Goal: Find specific page/section: Find specific page/section

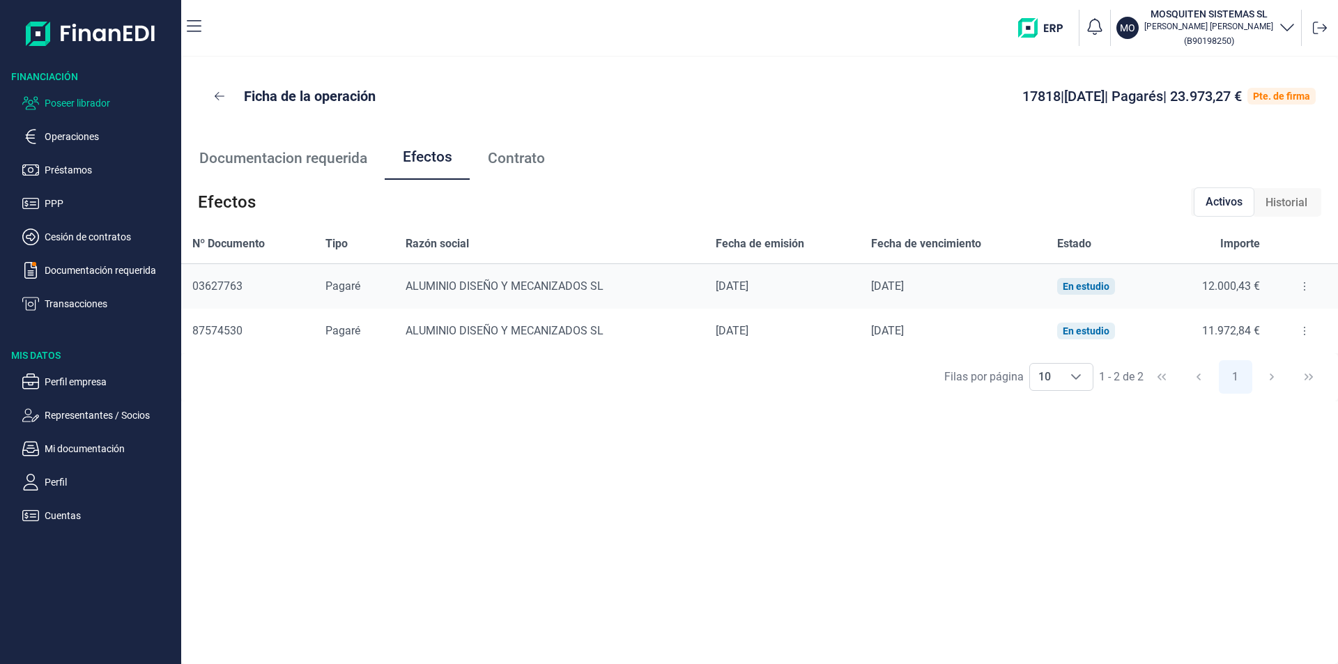
click at [105, 100] on p "Poseer librador" at bounding box center [110, 103] width 131 height 17
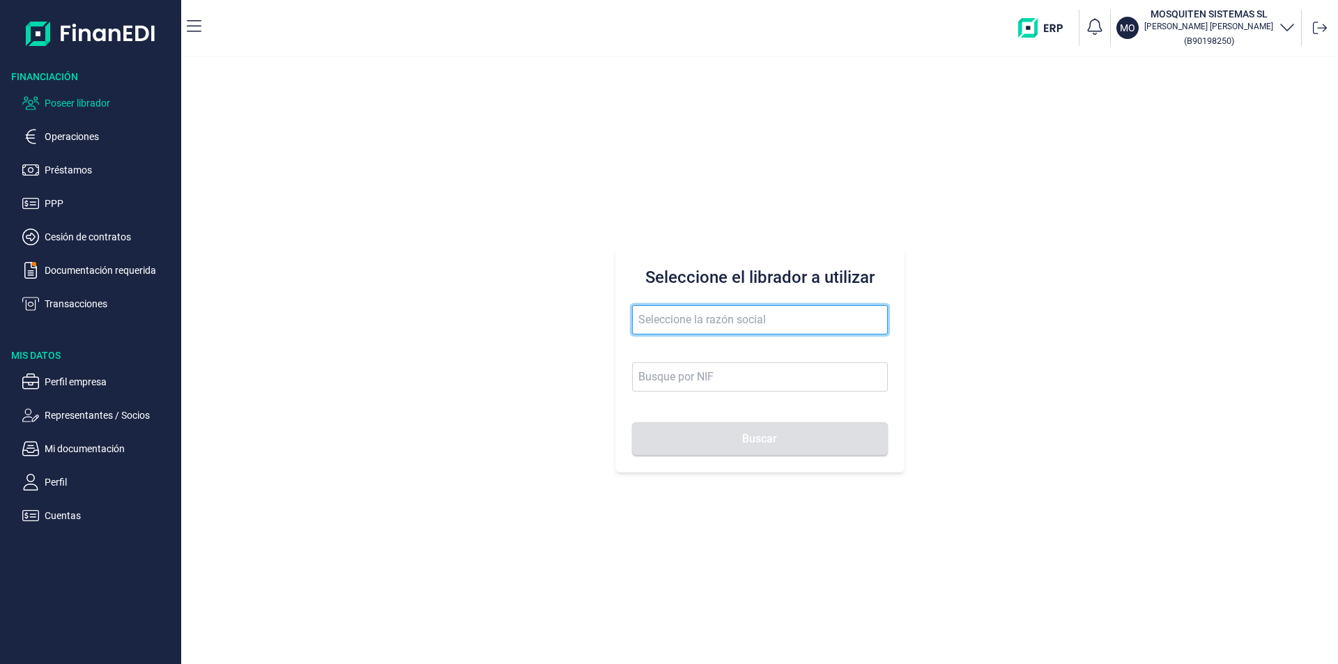
click at [696, 317] on input "text" at bounding box center [760, 319] width 256 height 29
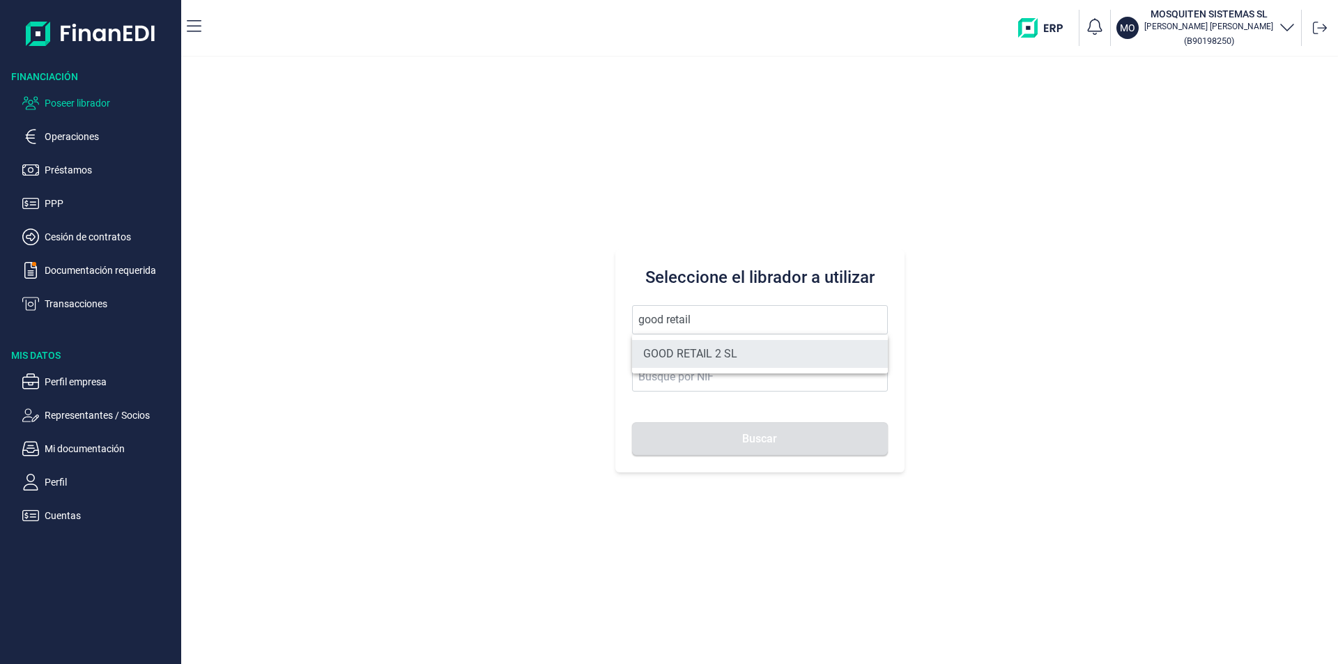
click at [738, 355] on li "GOOD RETAIL 2 SL" at bounding box center [760, 354] width 256 height 28
type input "GOOD RETAIL 2 SL"
type input "B05482914"
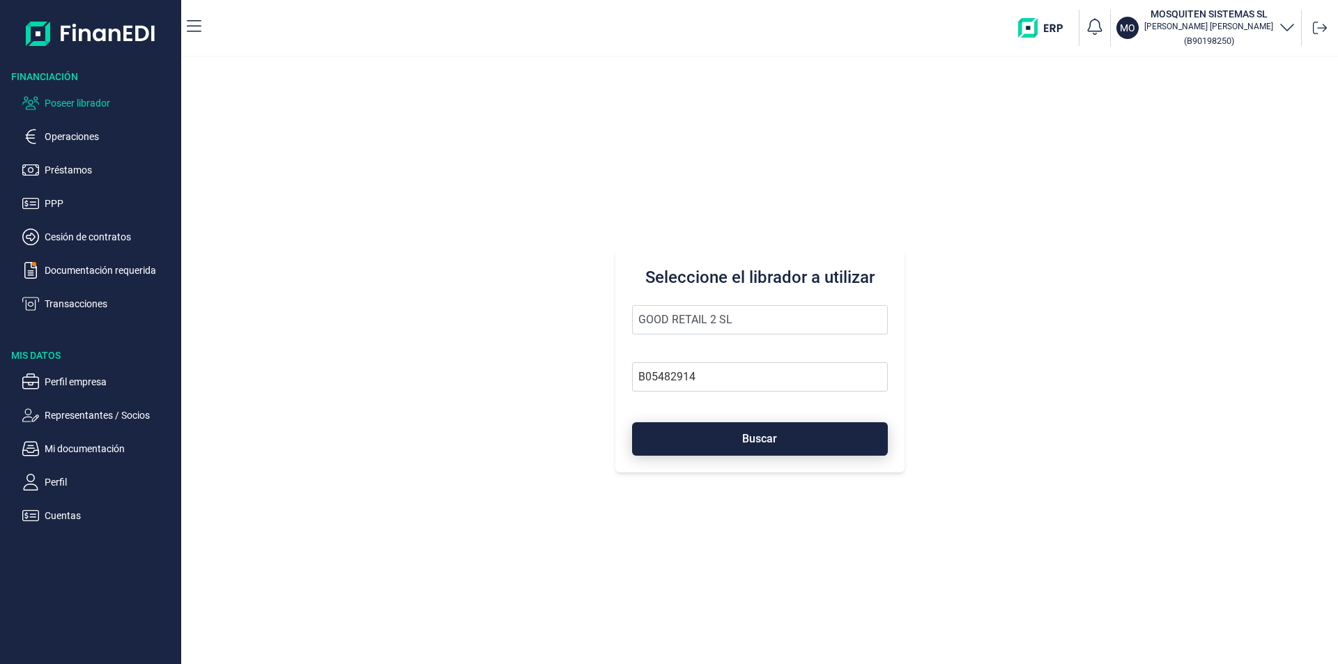
click at [756, 437] on span "Buscar" at bounding box center [759, 439] width 35 height 10
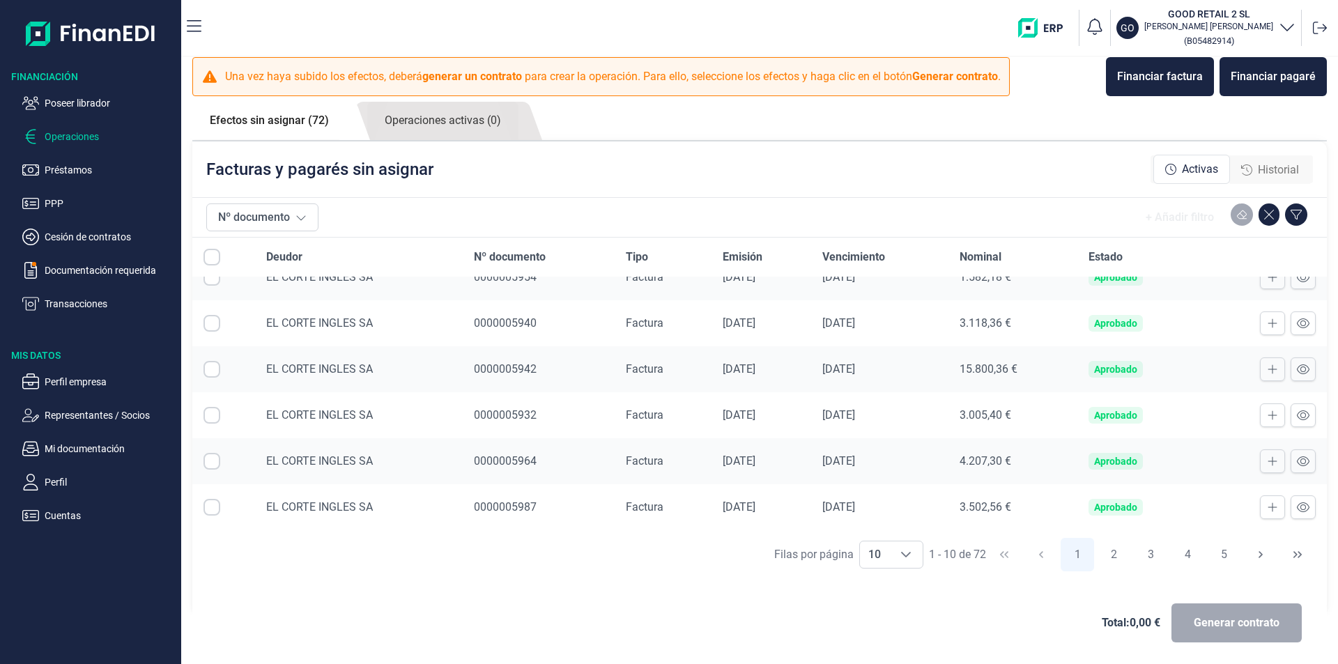
scroll to position [15, 0]
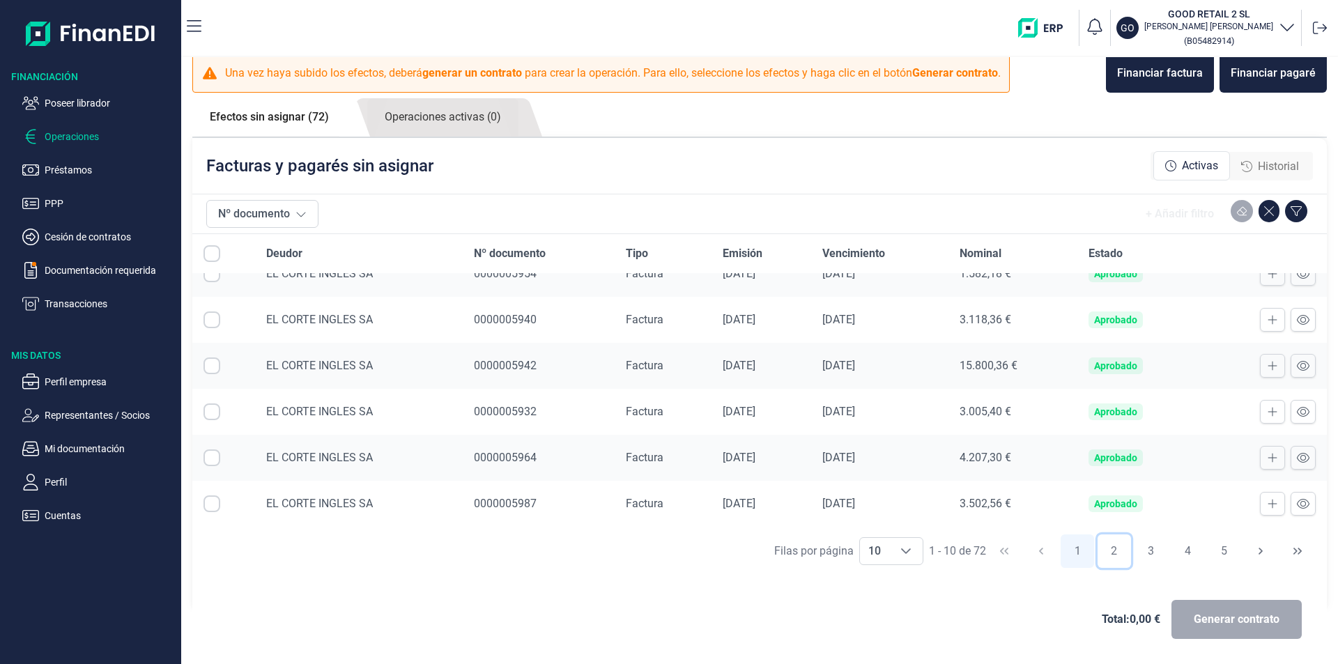
click at [1107, 549] on button "2" at bounding box center [1114, 551] width 33 height 33
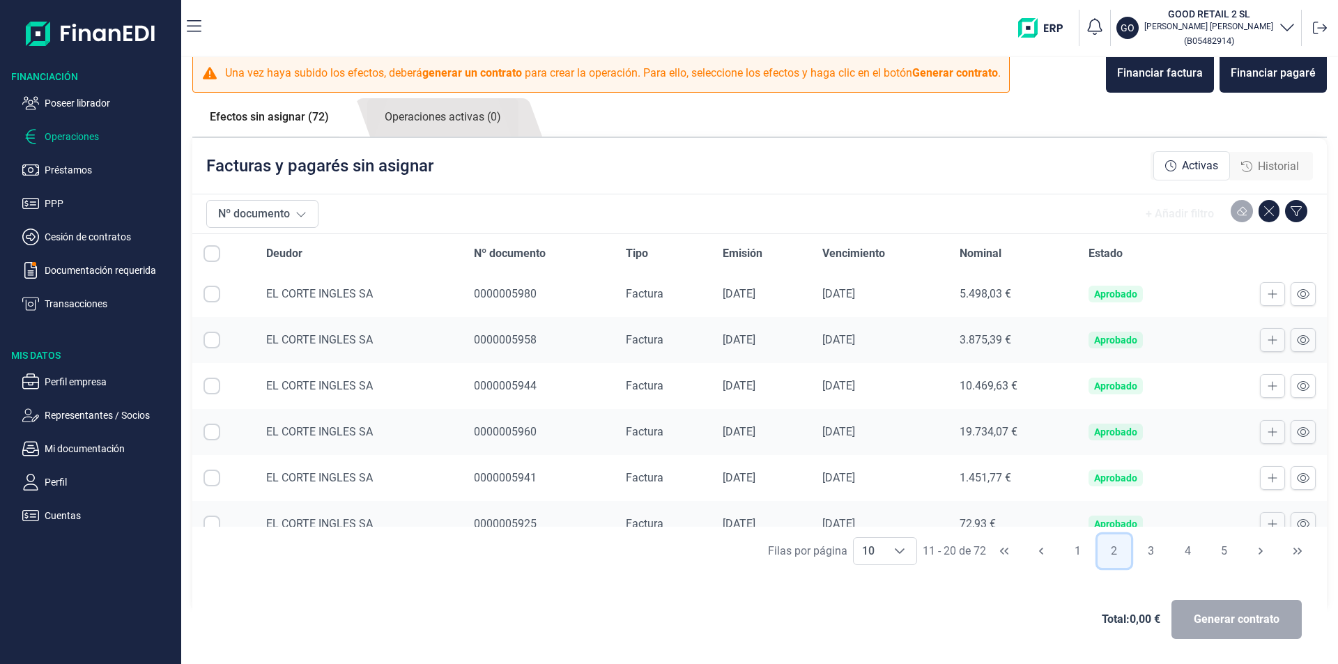
scroll to position [207, 0]
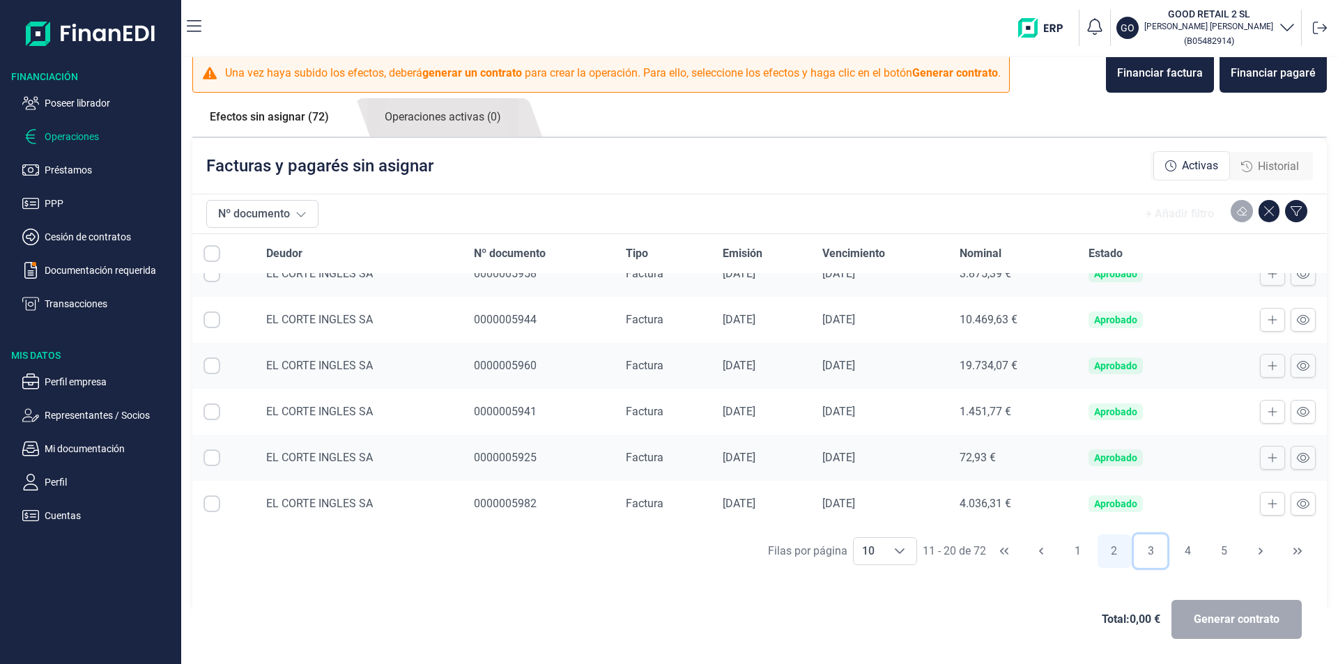
click at [1145, 550] on button "3" at bounding box center [1150, 551] width 33 height 33
click at [1181, 550] on button "4" at bounding box center [1187, 551] width 33 height 33
drag, startPoint x: 1181, startPoint y: 548, endPoint x: 1170, endPoint y: 555, distance: 13.5
click at [1181, 548] on button "5" at bounding box center [1187, 551] width 33 height 33
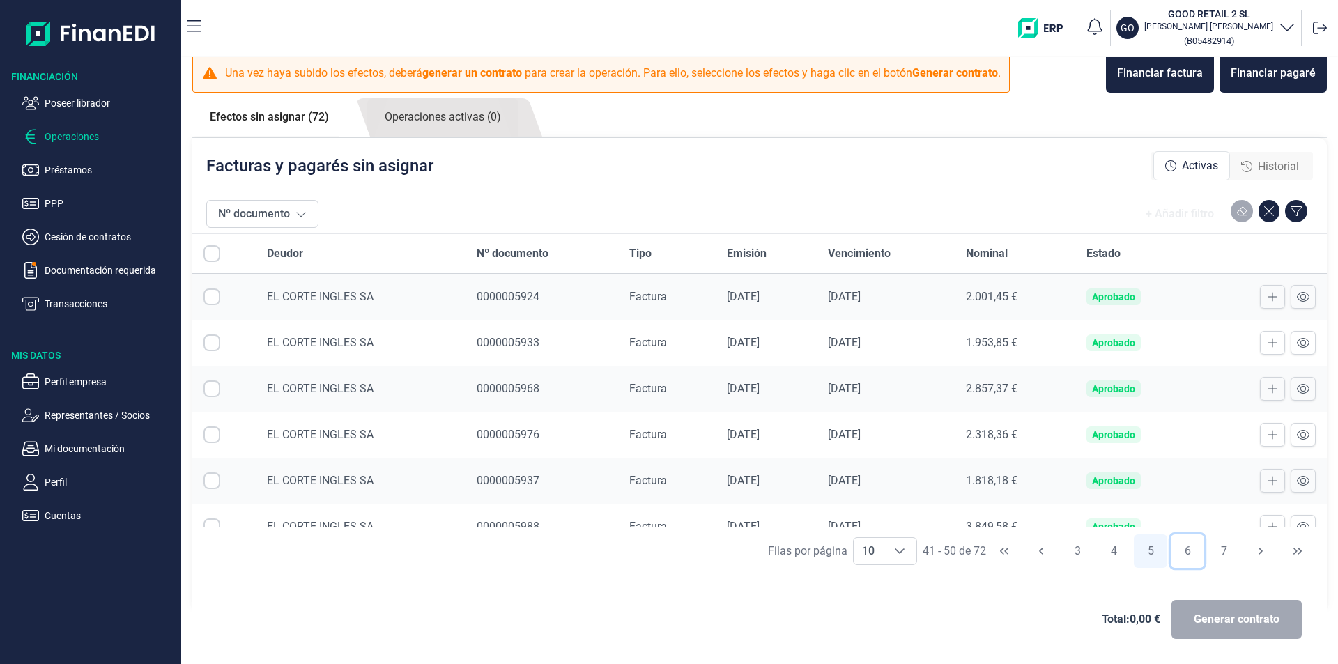
click at [1186, 545] on button "6" at bounding box center [1187, 551] width 33 height 33
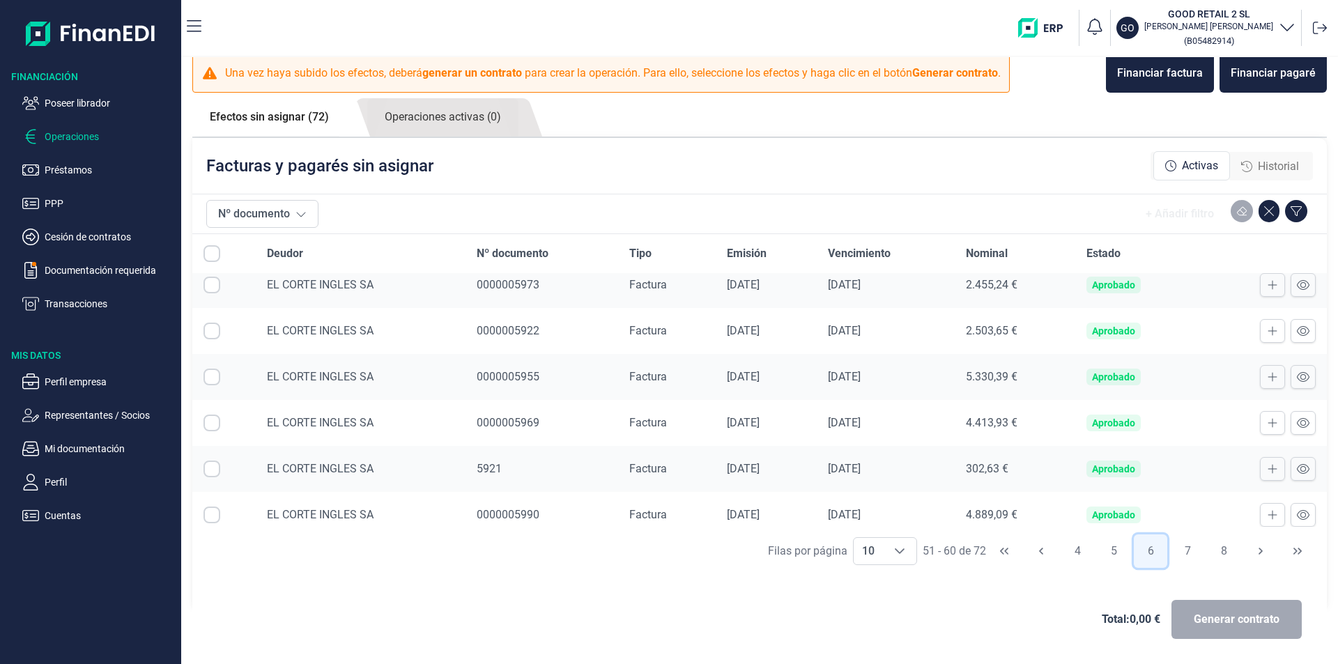
scroll to position [207, 0]
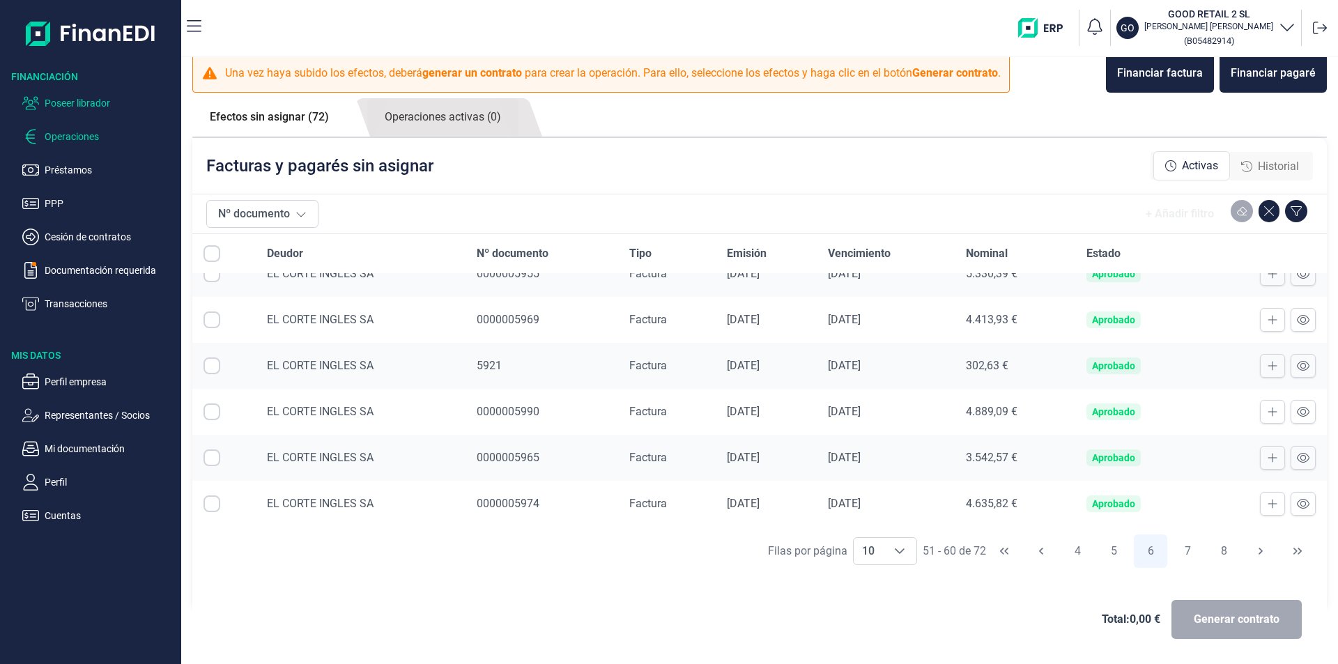
click at [107, 104] on p "Poseer librador" at bounding box center [110, 103] width 131 height 17
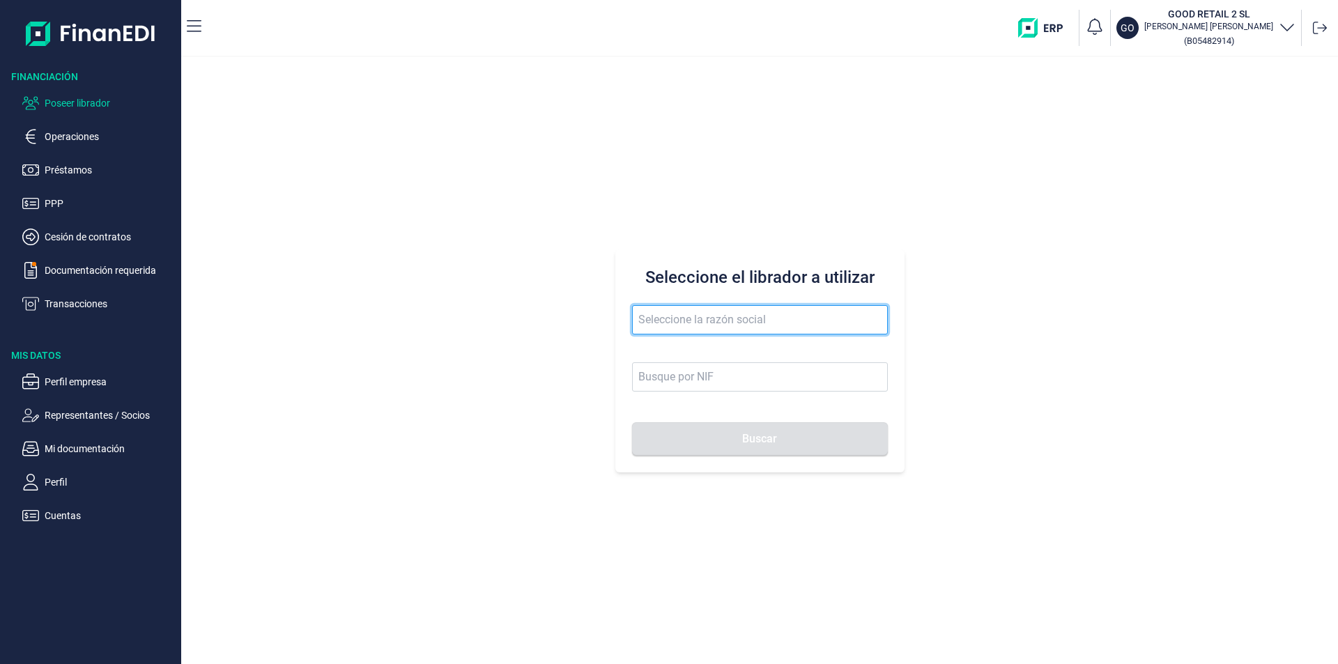
click at [671, 319] on input "text" at bounding box center [760, 319] width 256 height 29
type input "r"
